Goal: Transaction & Acquisition: Purchase product/service

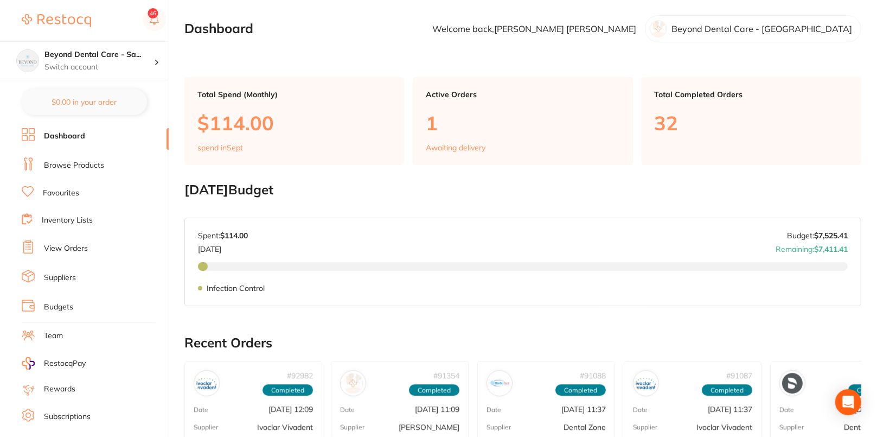
click at [81, 162] on link "Browse Products" at bounding box center [74, 165] width 60 height 11
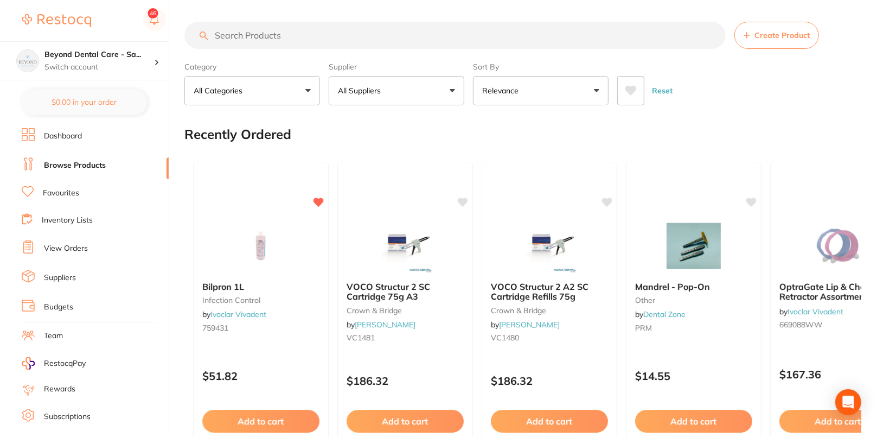
click at [435, 99] on button "All Suppliers" at bounding box center [397, 90] width 136 height 29
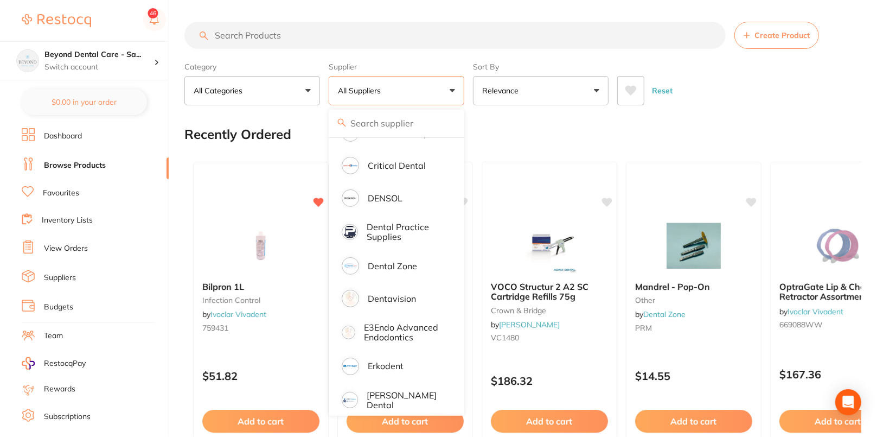
scroll to position [250, 0]
click at [414, 286] on li "Dentavision" at bounding box center [396, 298] width 127 height 30
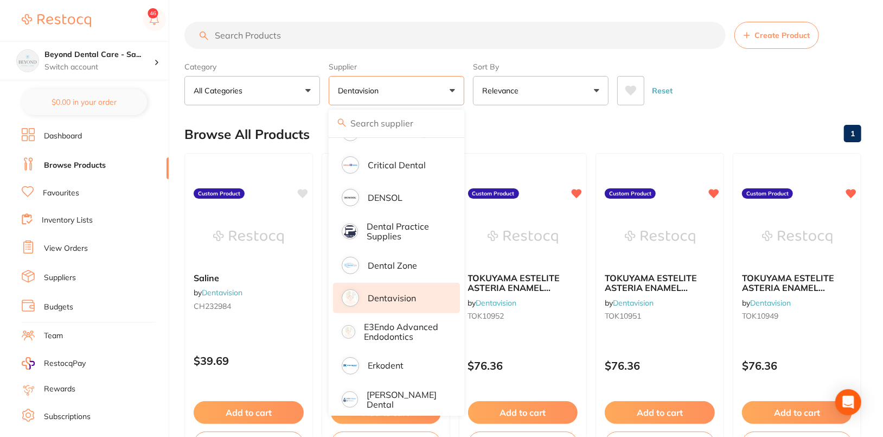
click at [839, 80] on div "Reset" at bounding box center [736, 86] width 236 height 38
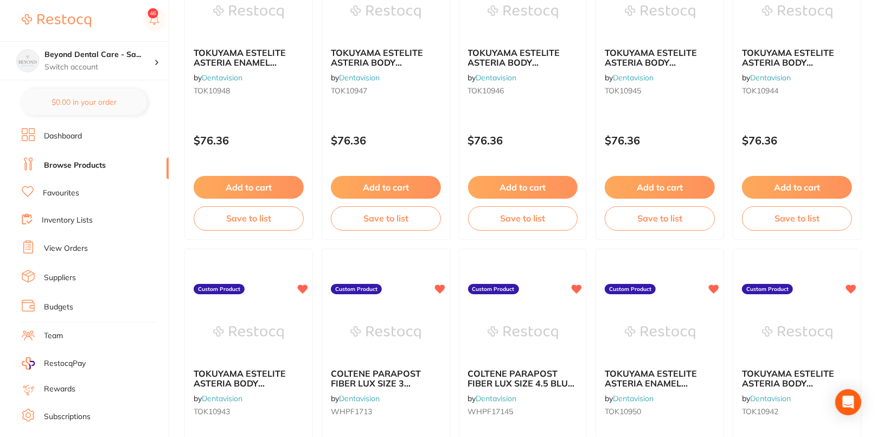
scroll to position [107, 0]
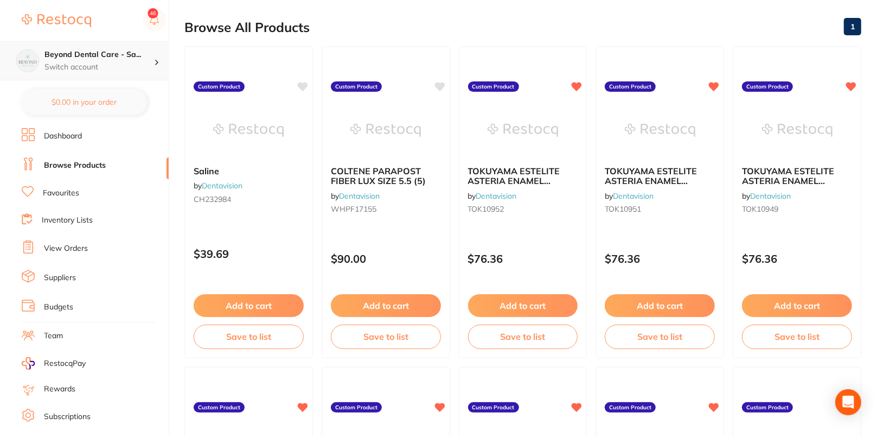
click at [124, 66] on p "Switch account" at bounding box center [99, 67] width 110 height 11
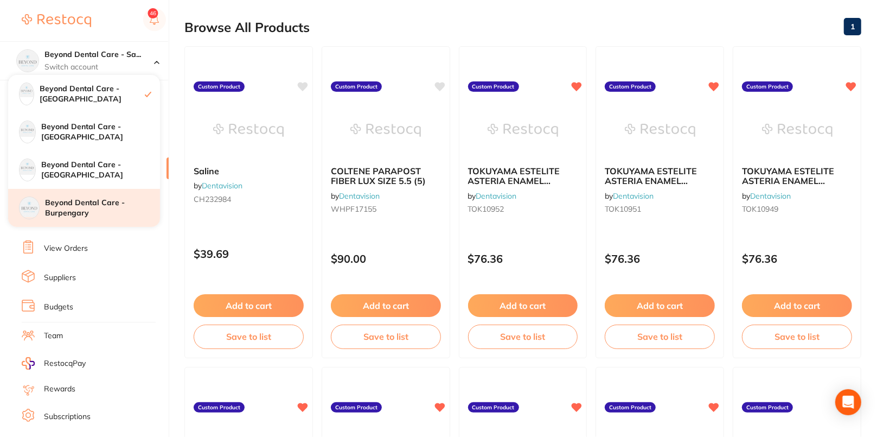
click at [124, 208] on h4 "Beyond Dental Care - Burpengary" at bounding box center [102, 208] width 115 height 21
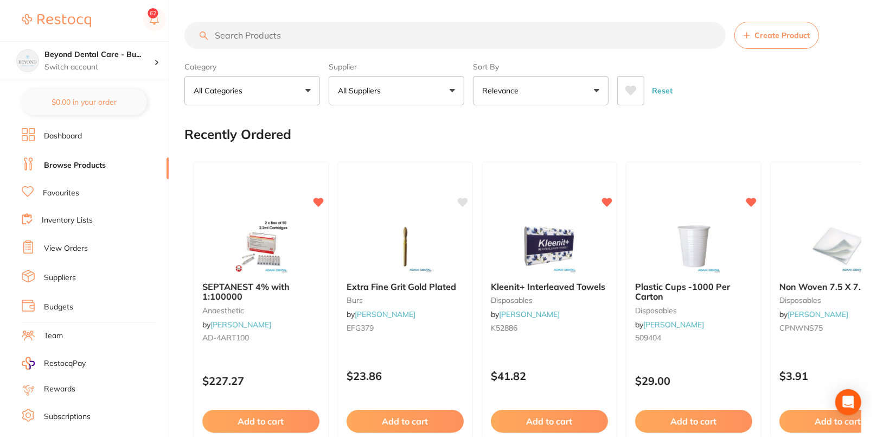
click at [420, 91] on button "All Suppliers" at bounding box center [397, 90] width 136 height 29
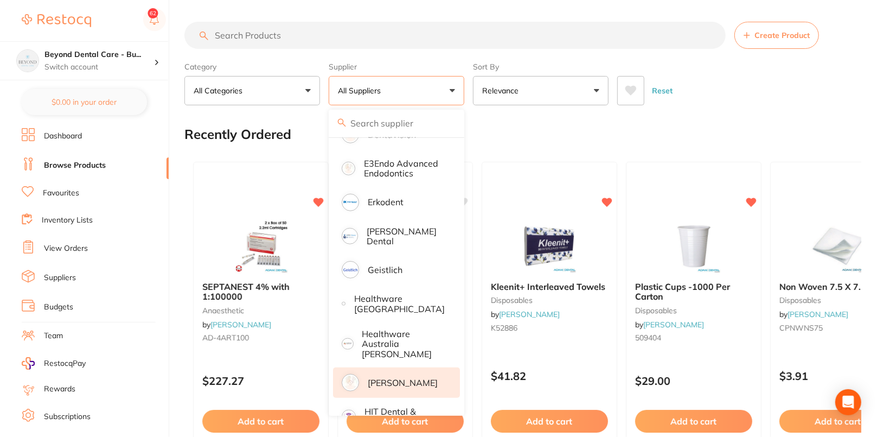
scroll to position [230, 0]
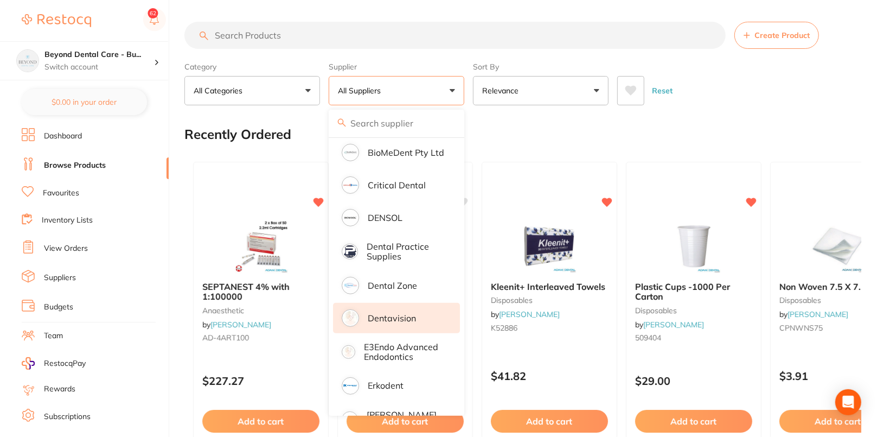
click at [431, 318] on li "Dentavision" at bounding box center [396, 318] width 127 height 30
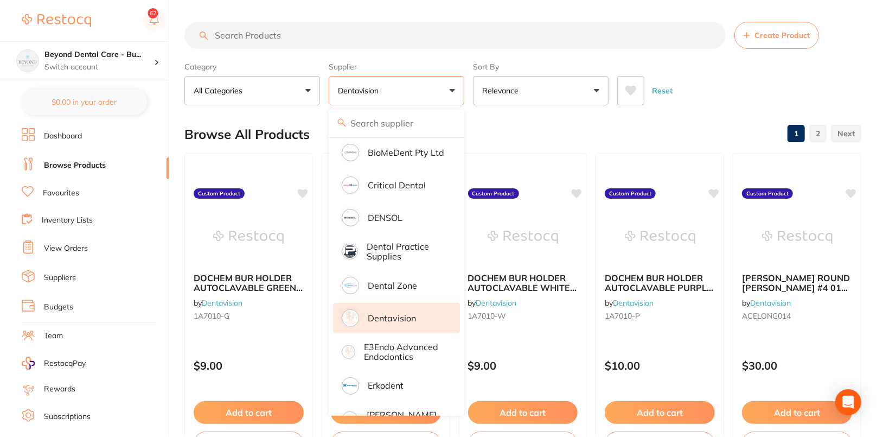
click at [808, 94] on div "Reset" at bounding box center [736, 86] width 236 height 38
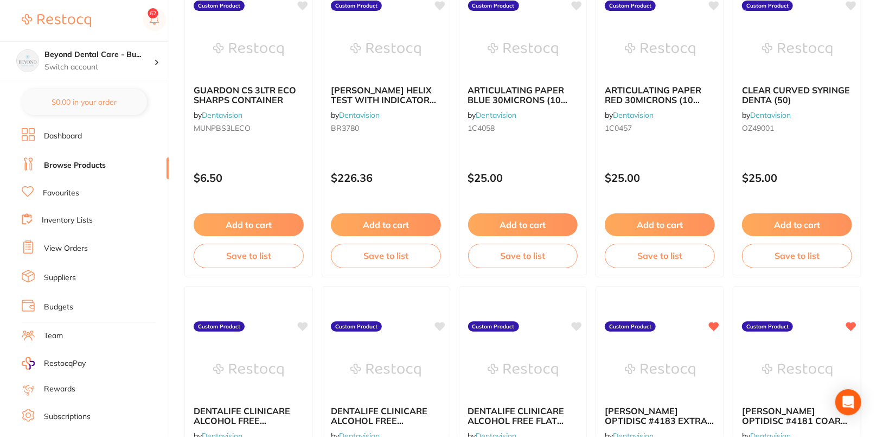
scroll to position [831, 0]
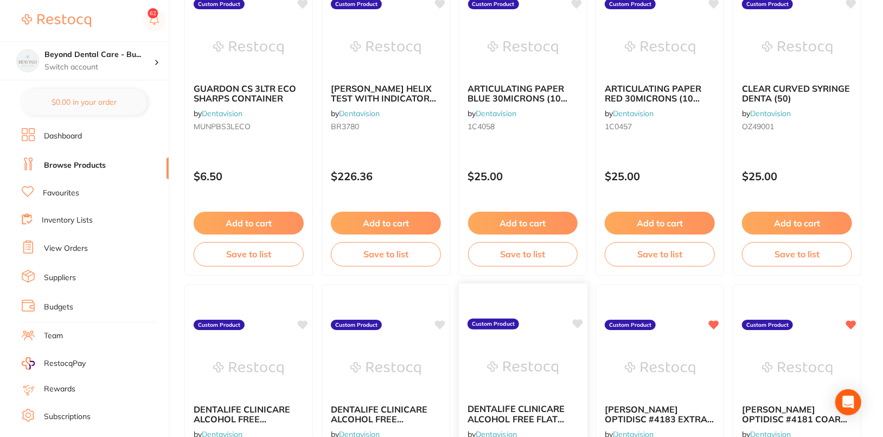
click at [577, 323] on icon at bounding box center [578, 323] width 10 height 9
click at [443, 320] on icon at bounding box center [440, 323] width 10 height 9
click at [306, 321] on icon at bounding box center [303, 323] width 10 height 9
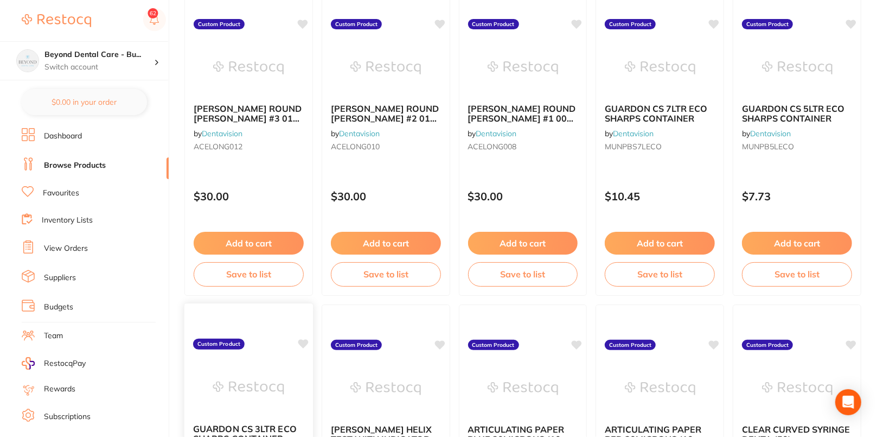
scroll to position [489, 0]
click at [302, 343] on icon at bounding box center [303, 344] width 10 height 9
click at [443, 341] on icon at bounding box center [440, 344] width 10 height 9
click at [578, 341] on icon at bounding box center [578, 344] width 10 height 9
click at [717, 340] on icon at bounding box center [715, 344] width 10 height 9
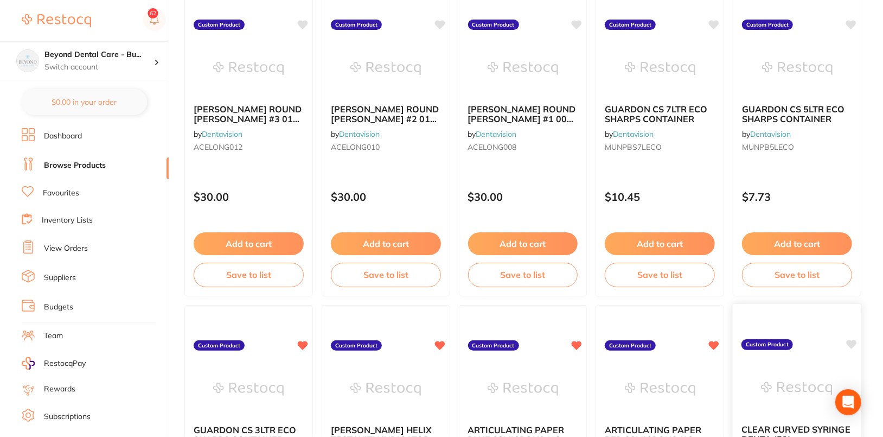
click at [853, 342] on icon at bounding box center [852, 344] width 10 height 9
click at [851, 24] on icon at bounding box center [852, 23] width 10 height 9
click at [713, 20] on icon at bounding box center [715, 23] width 10 height 9
click at [577, 21] on icon at bounding box center [578, 23] width 10 height 9
click at [445, 21] on icon at bounding box center [440, 23] width 10 height 9
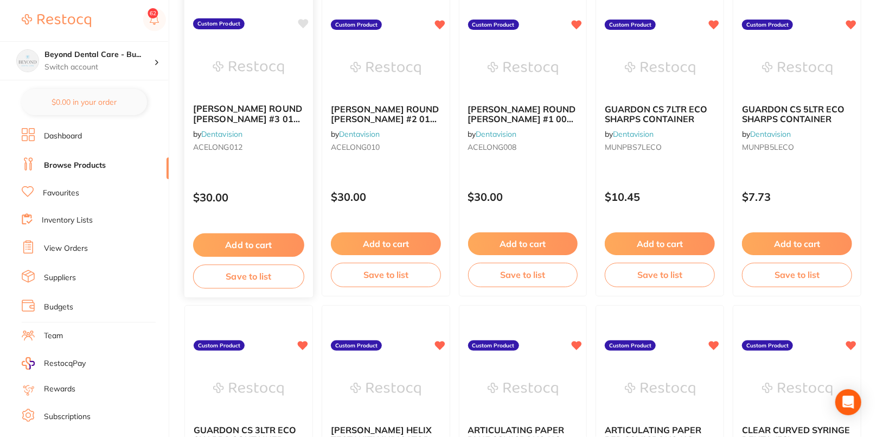
click at [306, 21] on icon at bounding box center [303, 23] width 10 height 9
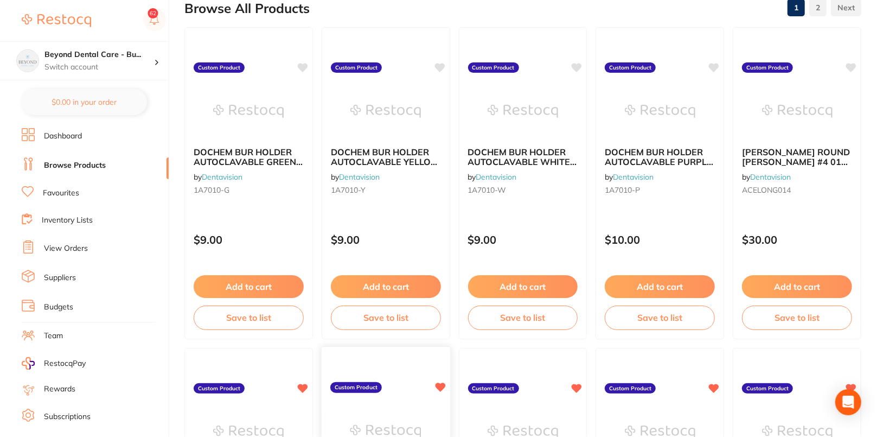
scroll to position [39, 0]
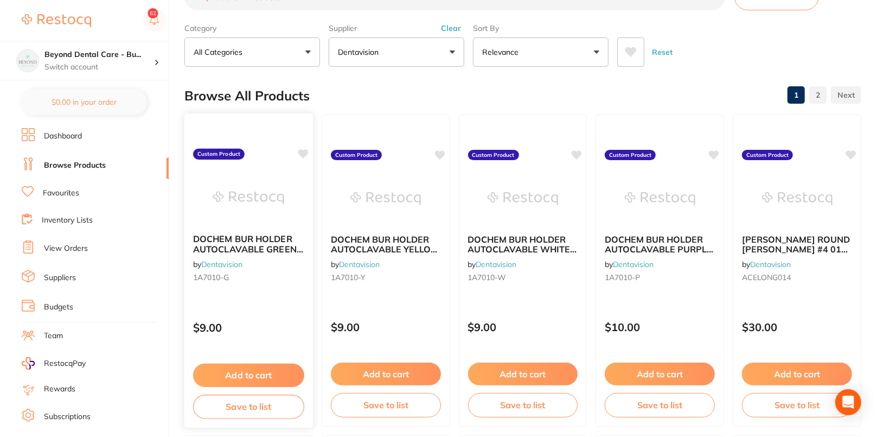
click at [301, 152] on icon at bounding box center [303, 153] width 10 height 9
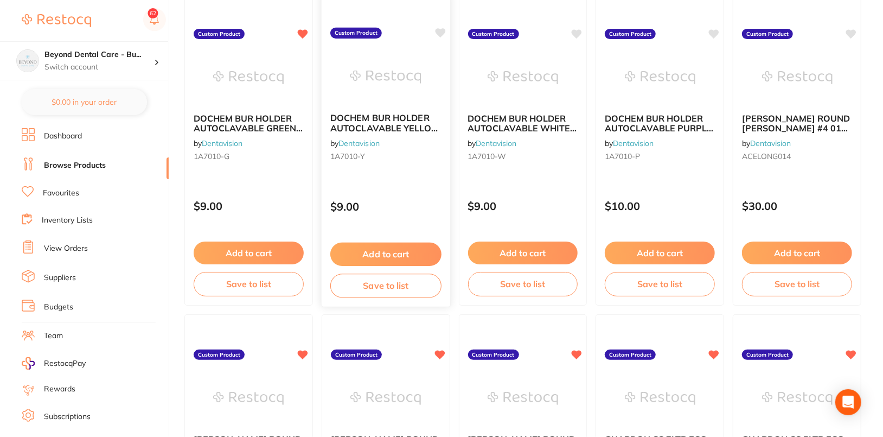
scroll to position [91, 0]
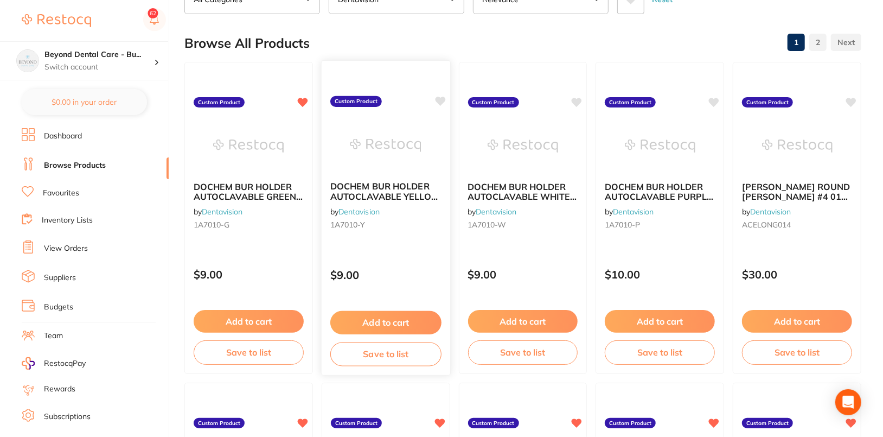
click at [441, 96] on icon at bounding box center [440, 101] width 11 height 11
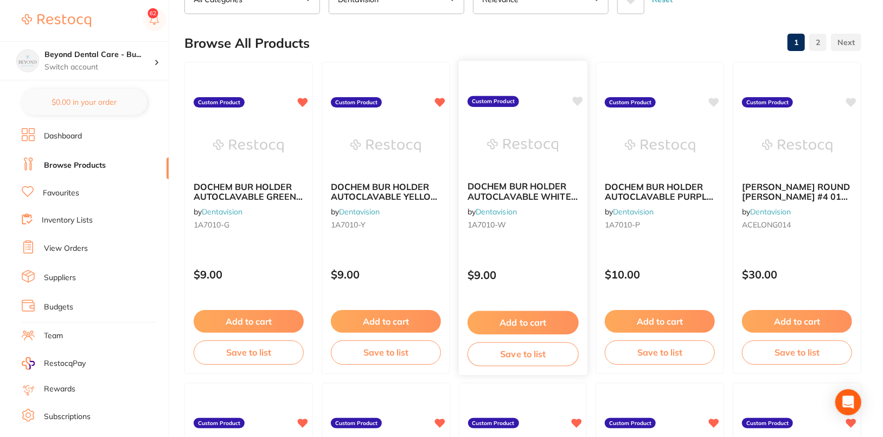
click at [581, 100] on icon at bounding box center [578, 101] width 10 height 9
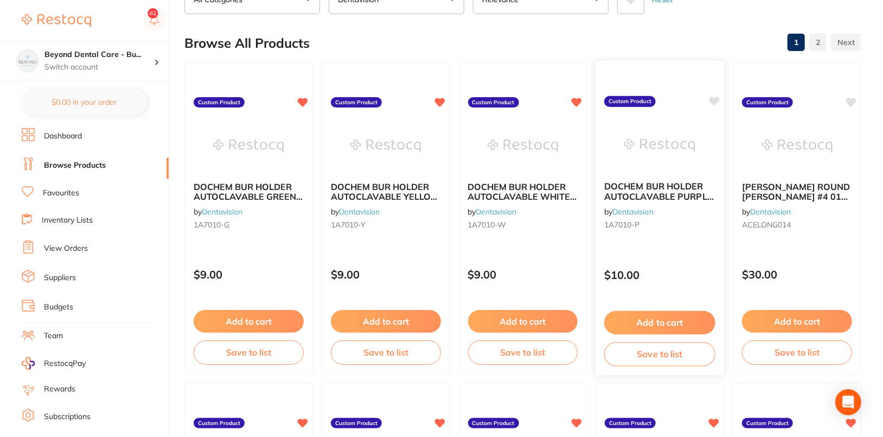
click at [716, 100] on icon at bounding box center [715, 101] width 10 height 9
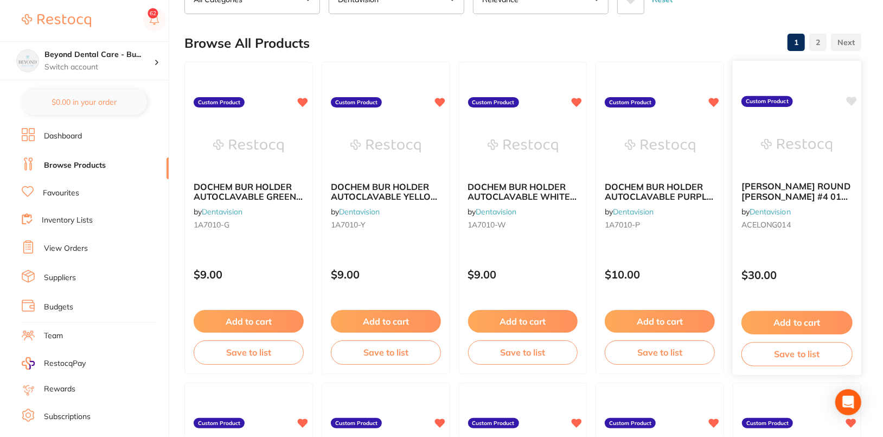
click at [854, 100] on icon at bounding box center [852, 101] width 10 height 9
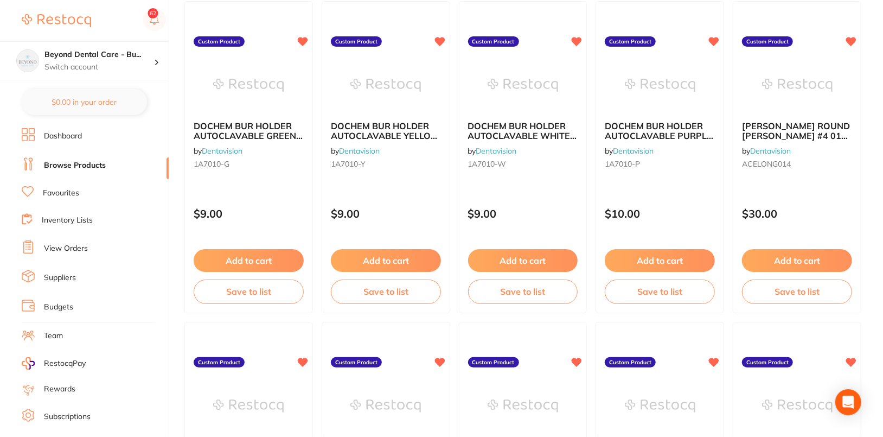
scroll to position [0, 0]
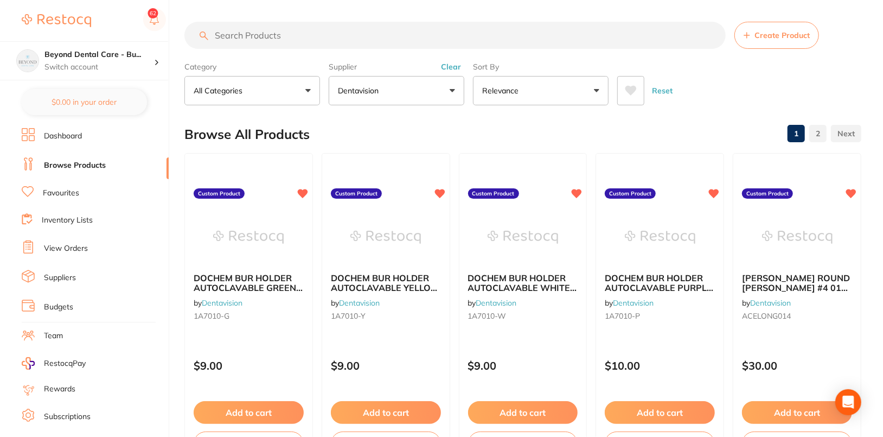
click at [453, 62] on button "Clear" at bounding box center [451, 67] width 27 height 10
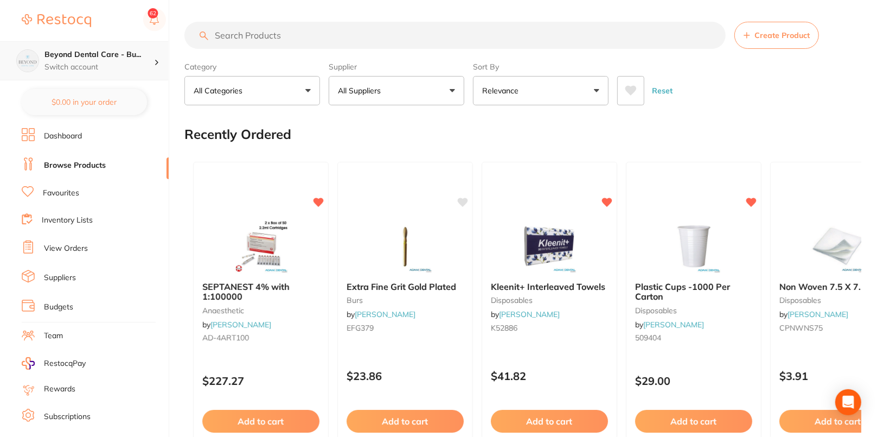
click at [145, 59] on h4 "Beyond Dental Care - Bu..." at bounding box center [99, 54] width 110 height 11
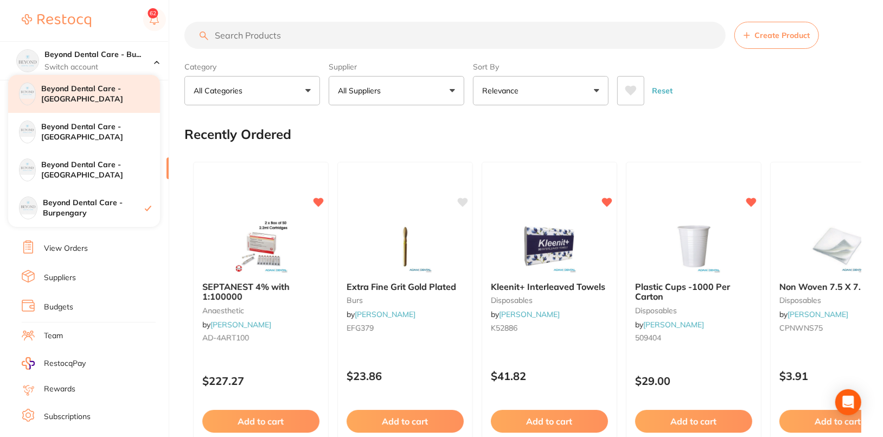
click at [126, 94] on h4 "Beyond Dental Care - Sandstone Point" at bounding box center [100, 94] width 119 height 21
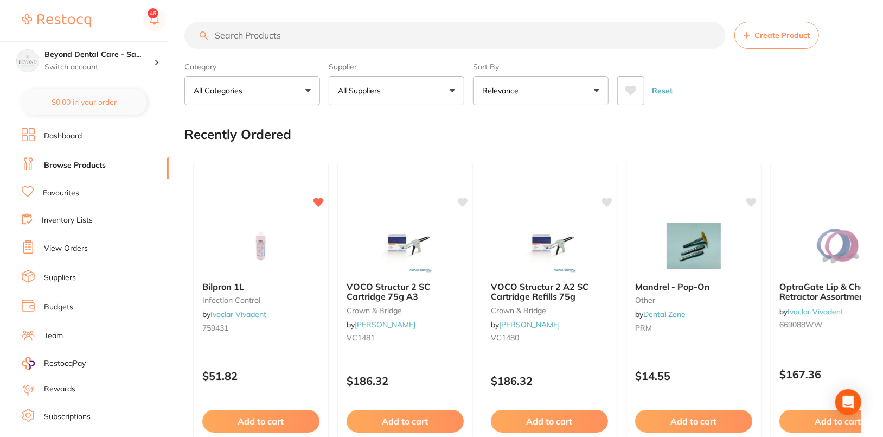
click at [420, 99] on button "All Suppliers" at bounding box center [397, 90] width 136 height 29
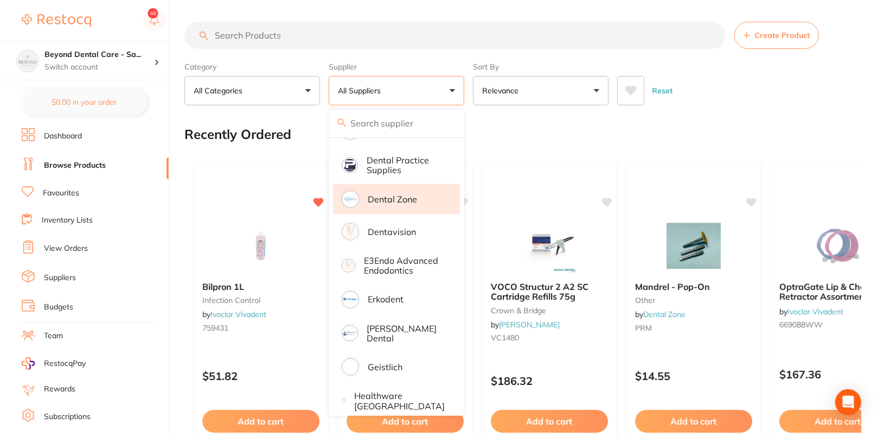
scroll to position [328, 0]
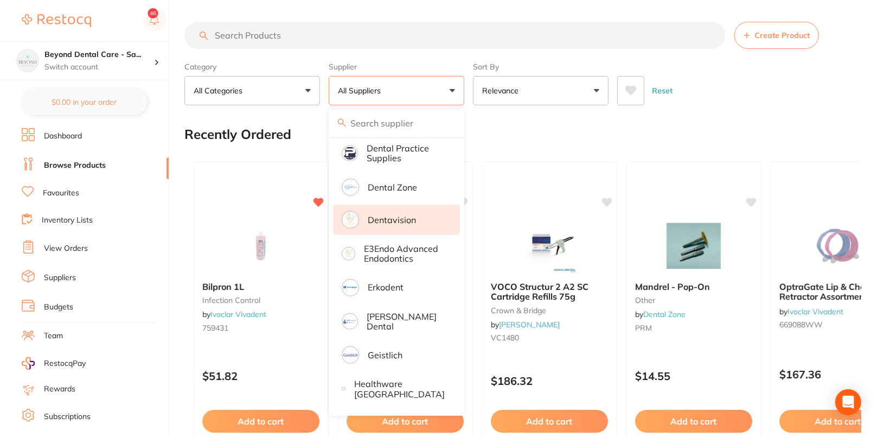
click at [401, 212] on li "Dentavision" at bounding box center [396, 220] width 127 height 30
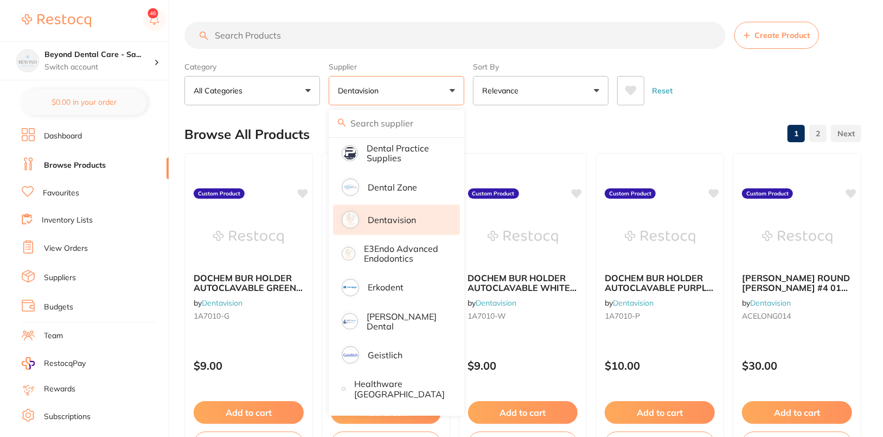
click at [764, 89] on div "Reset" at bounding box center [736, 86] width 236 height 38
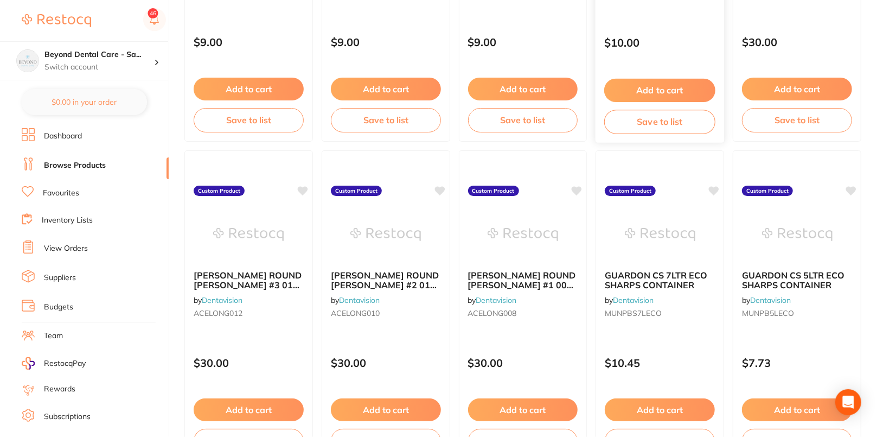
scroll to position [0, 0]
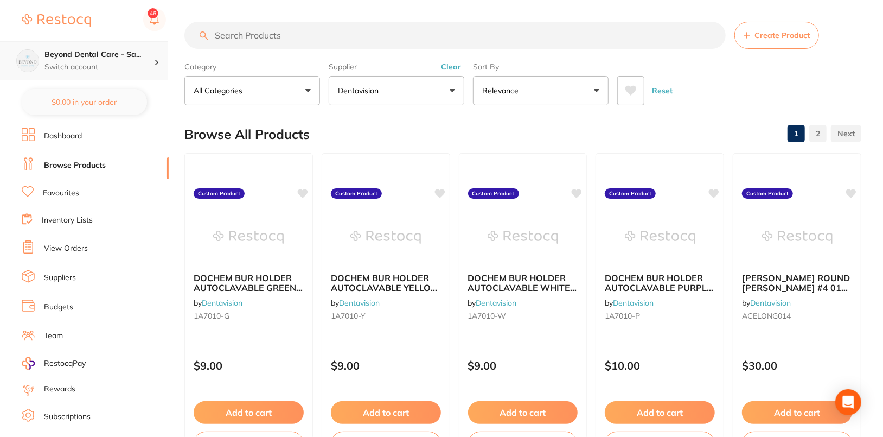
click at [98, 66] on p "Switch account" at bounding box center [99, 67] width 110 height 11
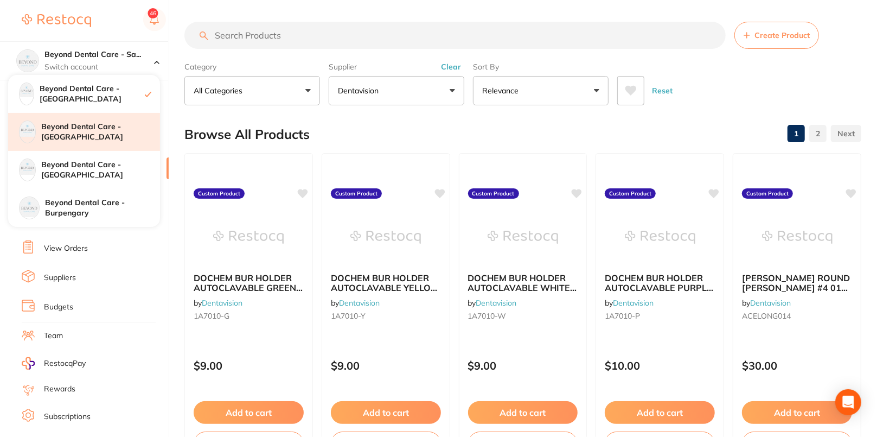
click at [109, 136] on h4 "Beyond Dental Care - [GEOGRAPHIC_DATA]" at bounding box center [100, 132] width 119 height 21
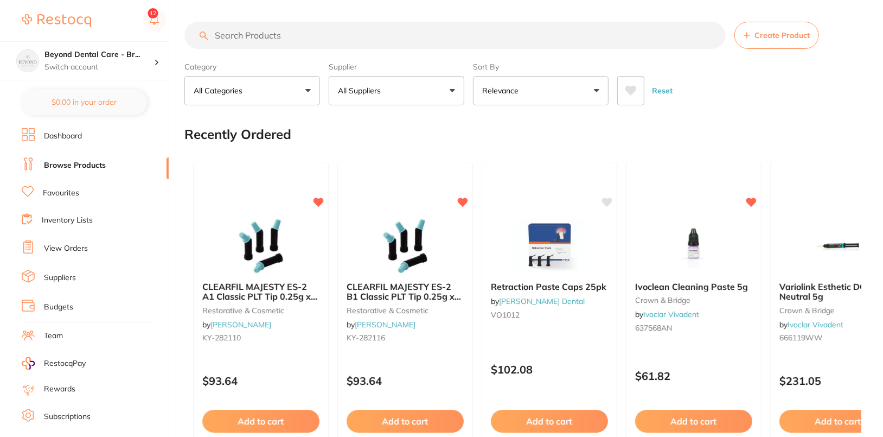
click at [406, 90] on button "All Suppliers" at bounding box center [397, 90] width 136 height 29
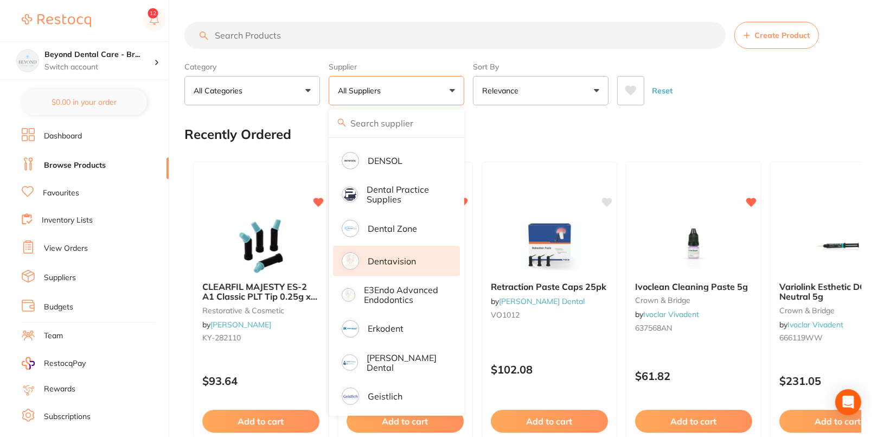
scroll to position [288, 0]
click at [421, 264] on li "Dentavision" at bounding box center [396, 260] width 127 height 30
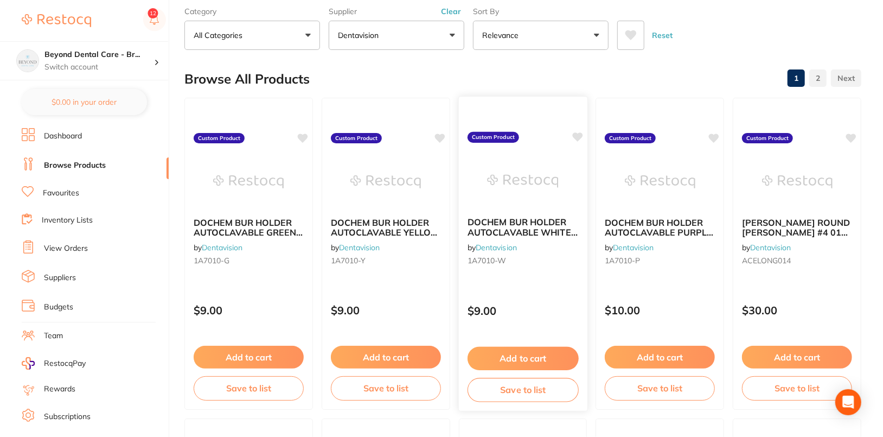
scroll to position [0, 0]
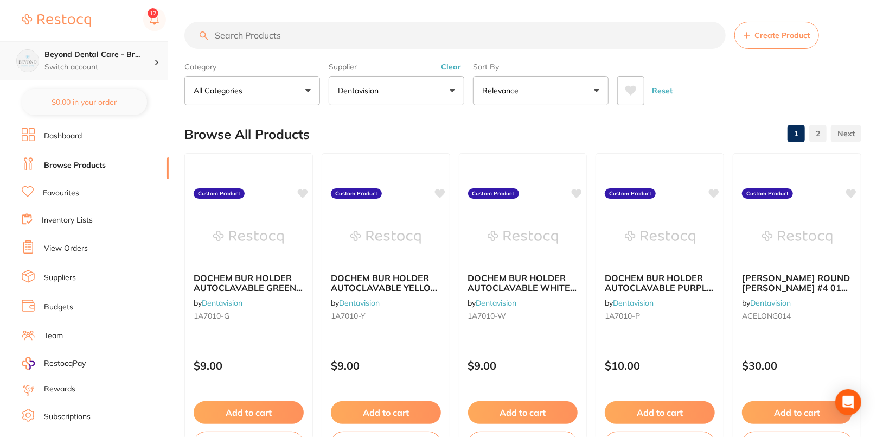
click at [138, 53] on h4 "Beyond Dental Care - Br..." at bounding box center [99, 54] width 110 height 11
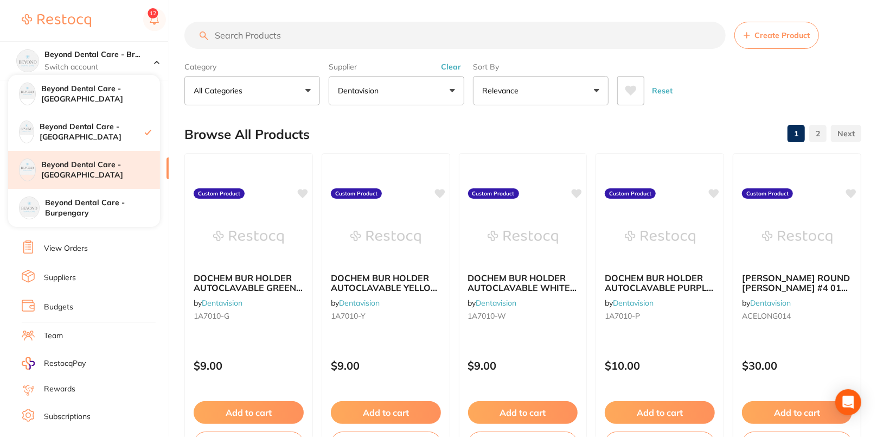
click at [124, 174] on h4 "Beyond Dental Care - Hamilton" at bounding box center [100, 170] width 119 height 21
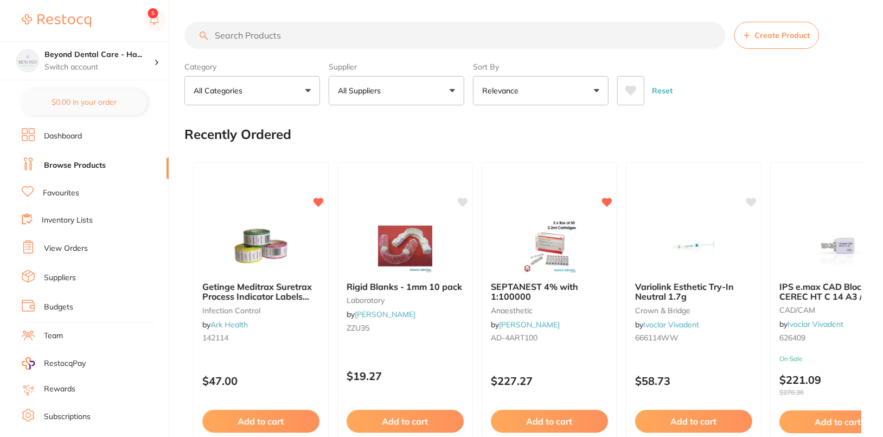
click at [835, 76] on div "Reset" at bounding box center [736, 86] width 236 height 38
click at [319, 100] on button "All Categories" at bounding box center [253, 90] width 136 height 29
click at [393, 93] on button "All Suppliers" at bounding box center [397, 90] width 136 height 29
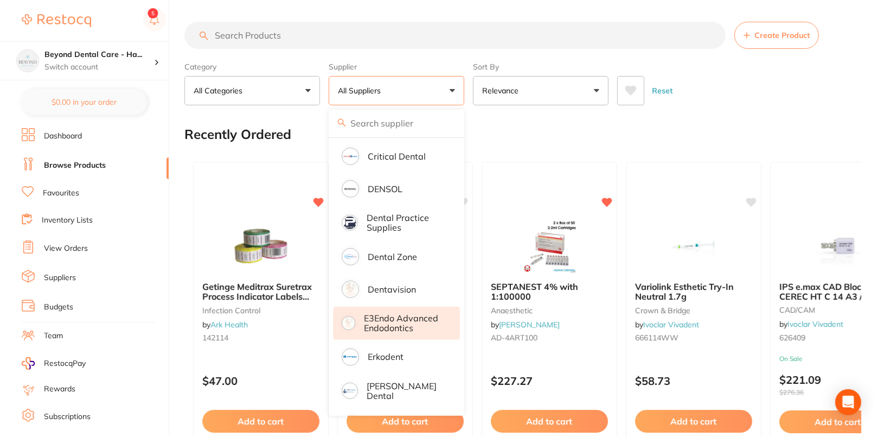
scroll to position [330, 0]
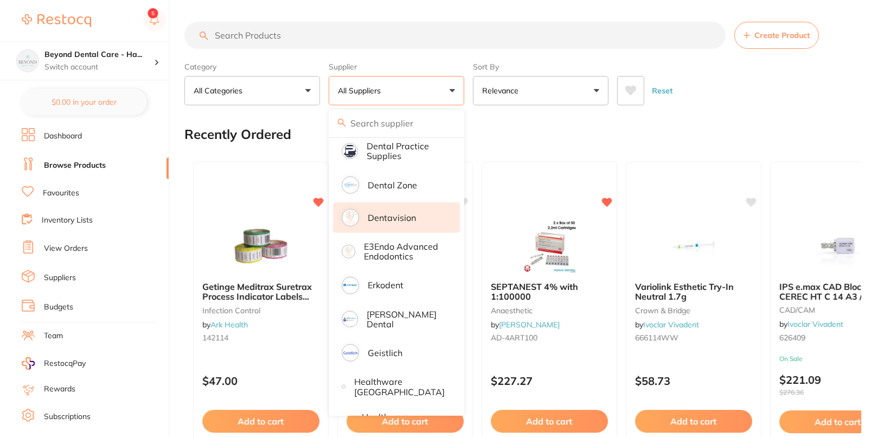
click at [418, 224] on li "Dentavision" at bounding box center [396, 217] width 127 height 30
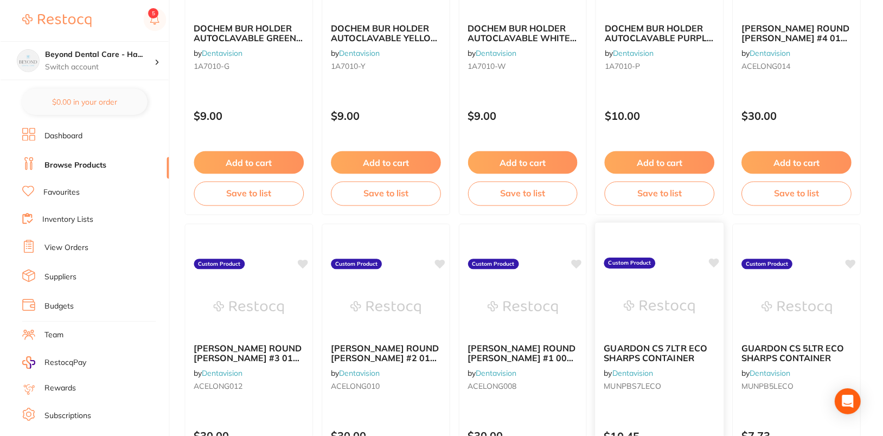
scroll to position [0, 0]
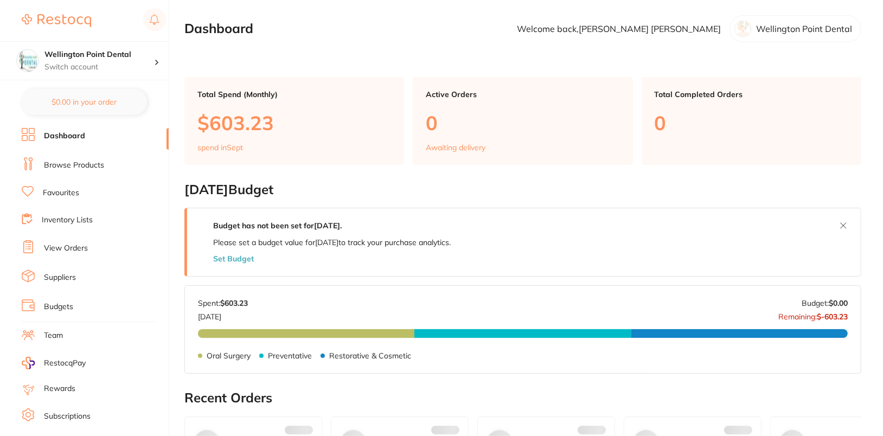
checkbox input "false"
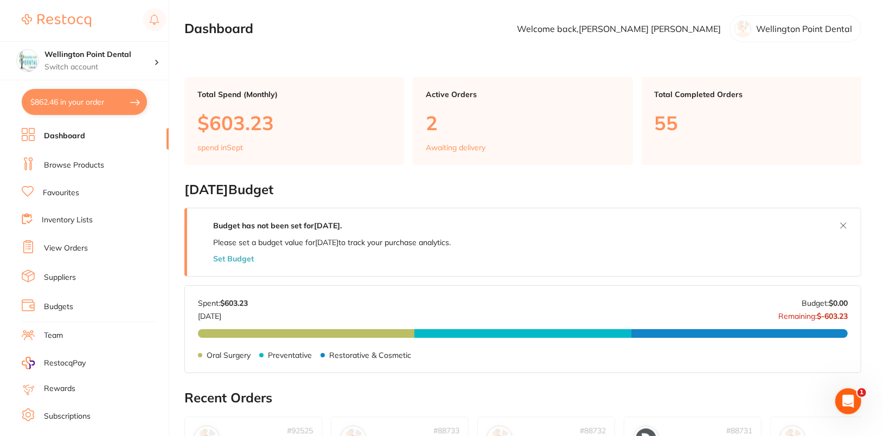
click at [73, 166] on link "Browse Products" at bounding box center [74, 165] width 60 height 11
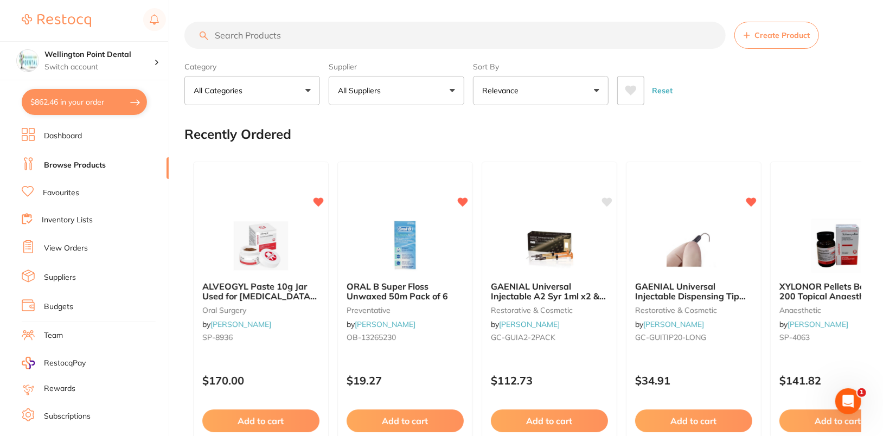
click at [397, 50] on section "Create Product Category All Categories All Categories 3D Printing anaesthetic a…" at bounding box center [523, 64] width 677 height 84
click at [402, 38] on input "search" at bounding box center [456, 35] width 542 height 27
paste input "PD-350112B1"
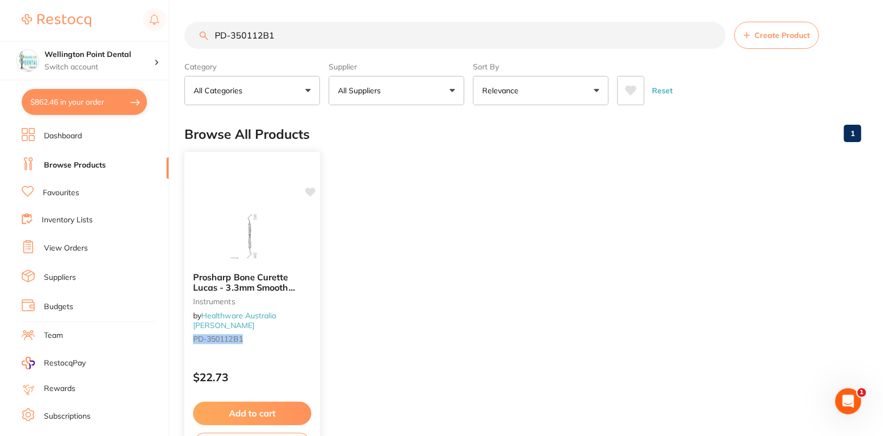
type input "PD-350112B1"
click at [312, 188] on icon at bounding box center [311, 192] width 10 height 9
click at [141, 59] on h4 "Wellington Point Dental" at bounding box center [99, 54] width 110 height 11
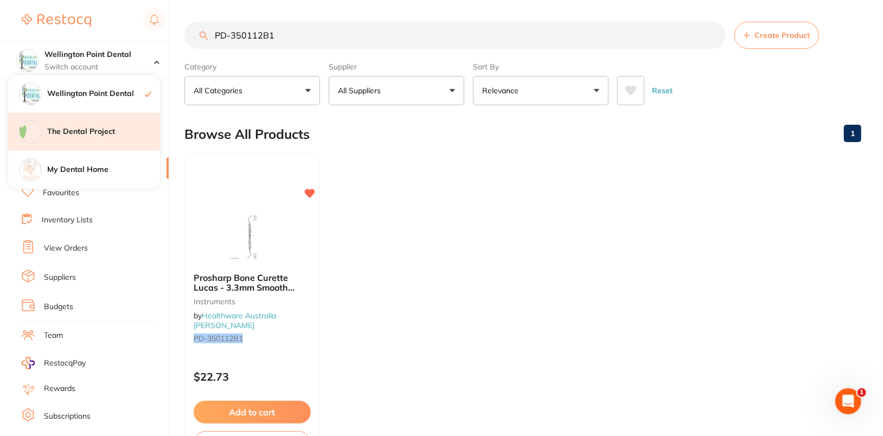
click at [124, 128] on h4 "The Dental Project" at bounding box center [103, 131] width 113 height 11
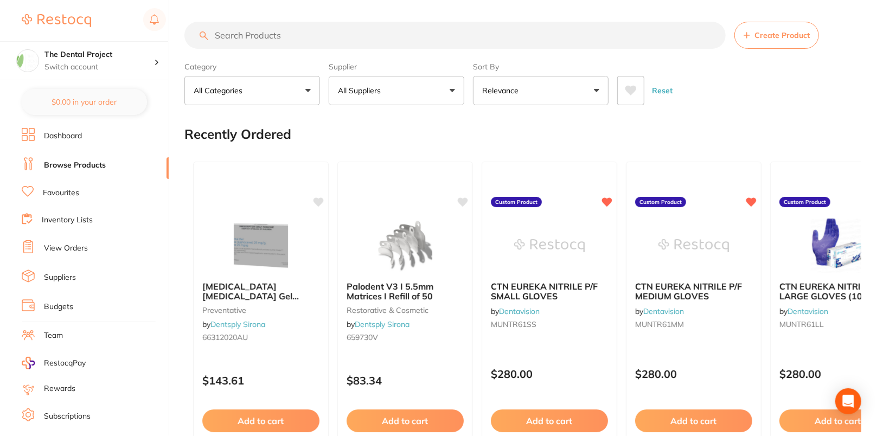
click at [355, 33] on input "search" at bounding box center [456, 35] width 542 height 27
paste input "PD-350112B1"
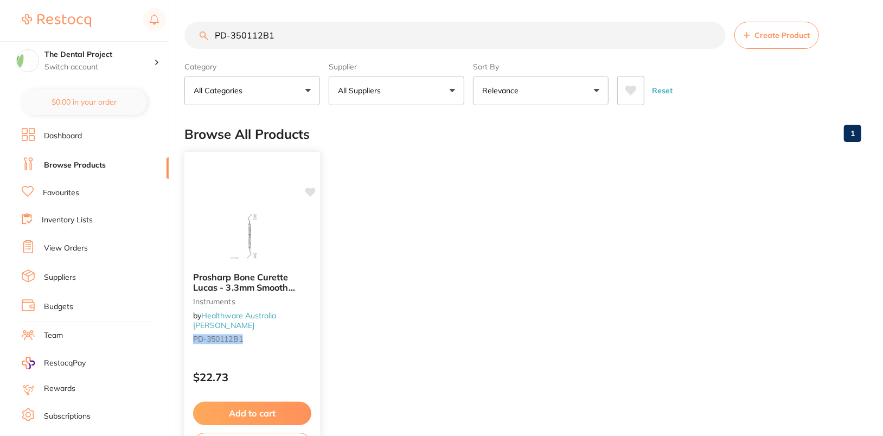
type input "PD-350112B1"
click at [310, 191] on icon at bounding box center [311, 192] width 10 height 9
click at [453, 156] on ul "Prosharp Bone Curette Lucas - 3.3mm Smooth Edge instruments by Healthware Austr…" at bounding box center [523, 309] width 677 height 312
click at [124, 56] on h4 "The Dental Project" at bounding box center [99, 54] width 110 height 11
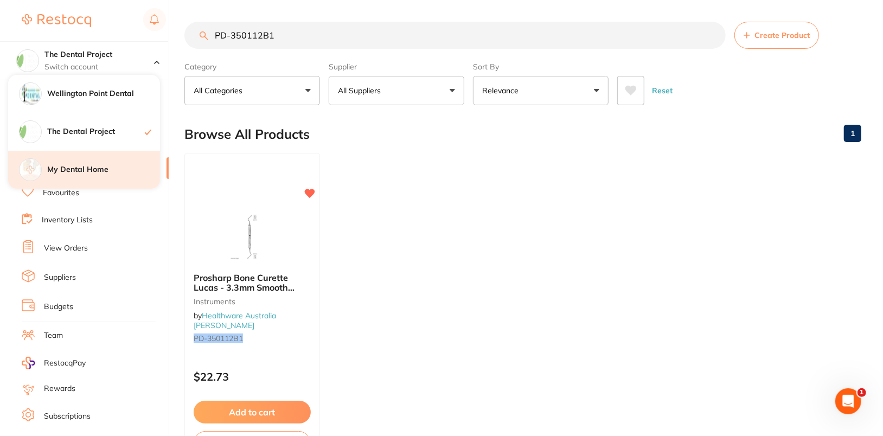
click at [122, 173] on h4 "My Dental Home" at bounding box center [103, 169] width 113 height 11
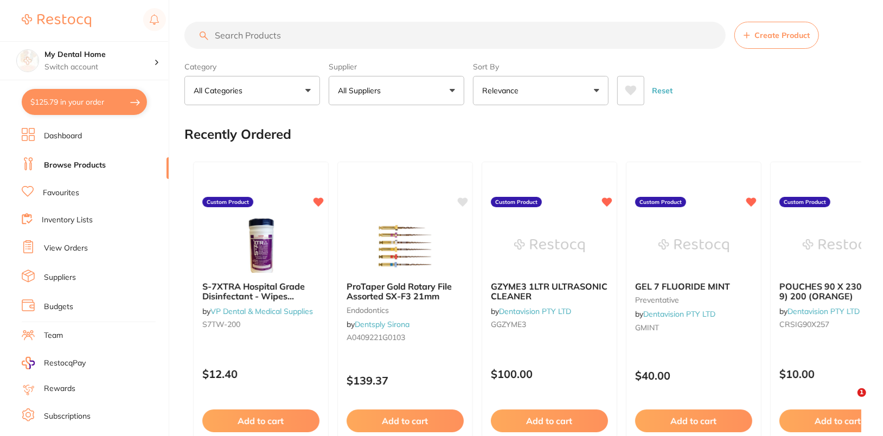
click at [473, 35] on input "search" at bounding box center [456, 35] width 542 height 27
paste input "PD-350112B1"
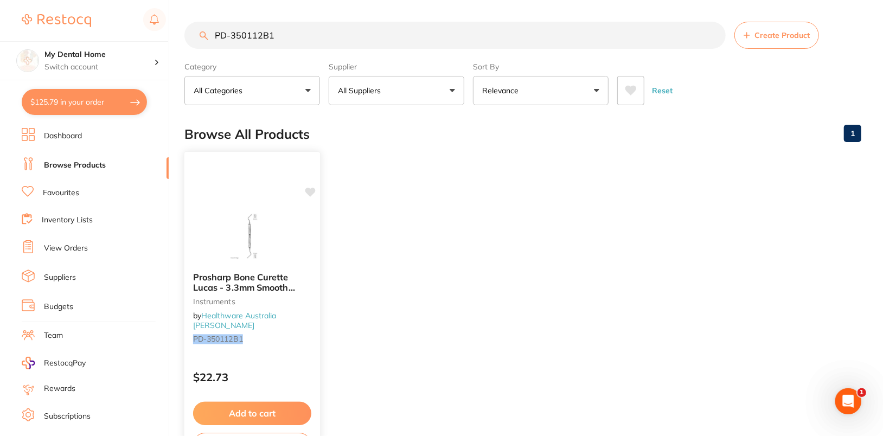
type input "PD-350112B1"
click at [312, 195] on icon at bounding box center [310, 192] width 11 height 11
drag, startPoint x: 448, startPoint y: 171, endPoint x: 506, endPoint y: 108, distance: 85.7
click at [451, 169] on ul "Prosharp Bone Curette Lucas - 3.3mm Smooth Edge instruments by Healthware Austr…" at bounding box center [523, 309] width 677 height 312
